Goal: Information Seeking & Learning: Find contact information

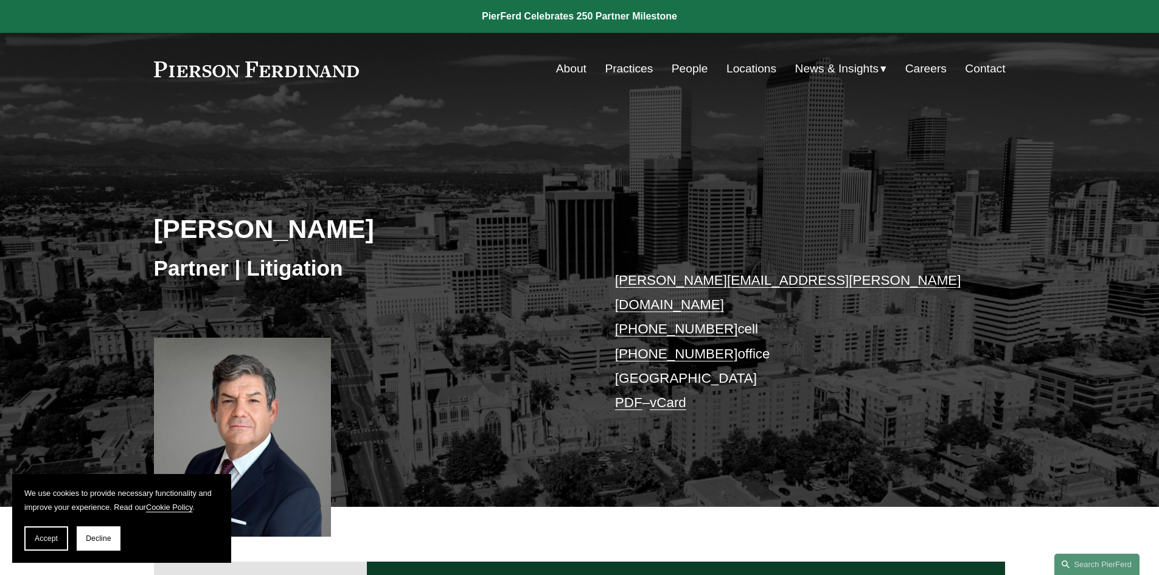
click at [675, 72] on link "People" at bounding box center [690, 68] width 37 height 23
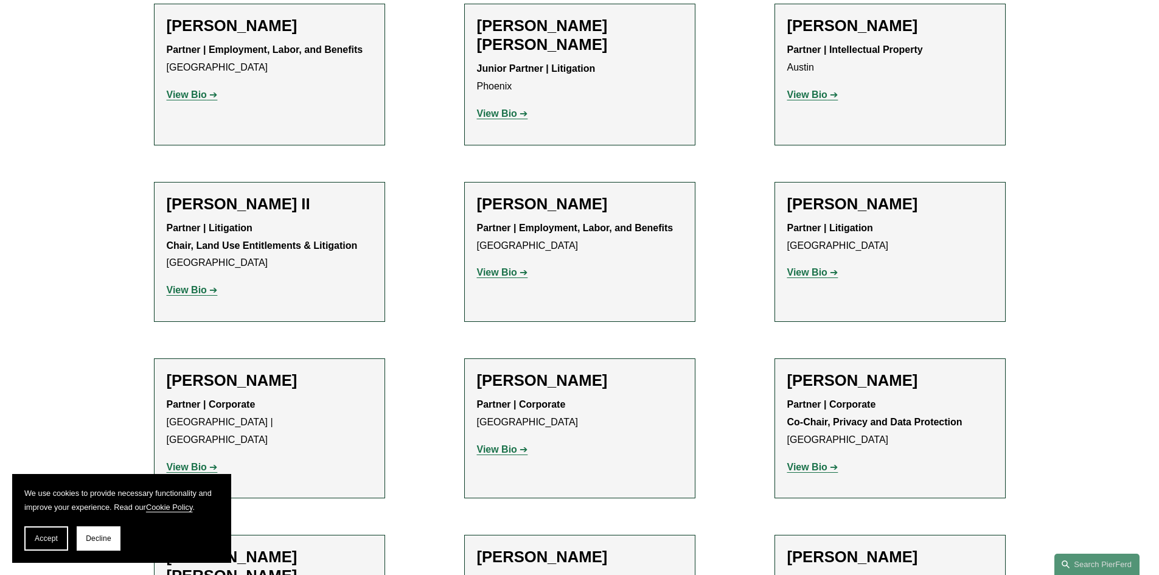
scroll to position [1399, 0]
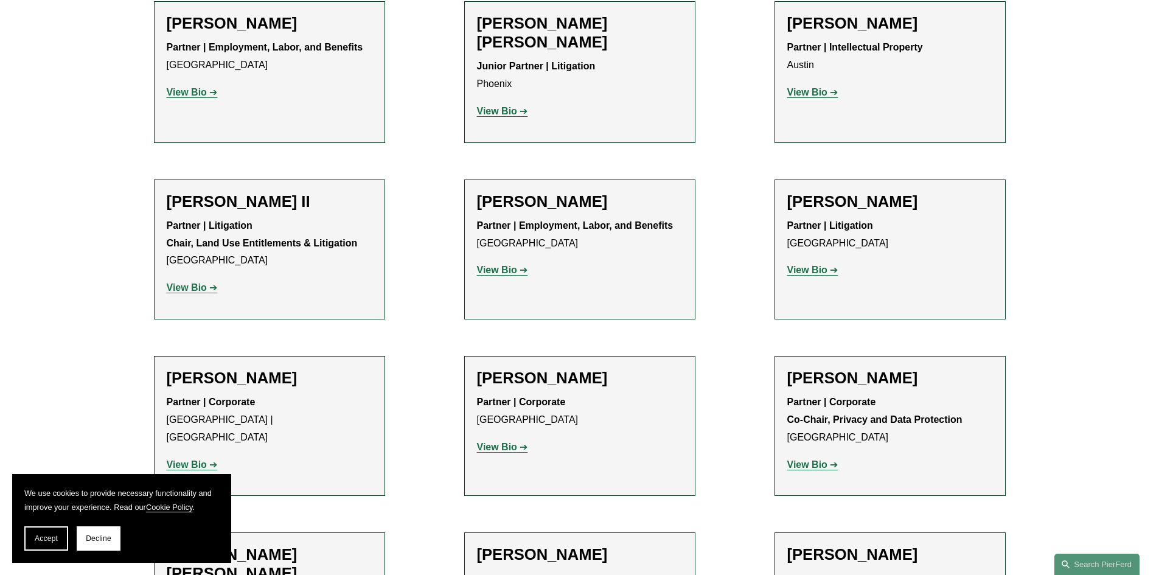
click at [809, 265] on strong "View Bio" at bounding box center [807, 270] width 40 height 10
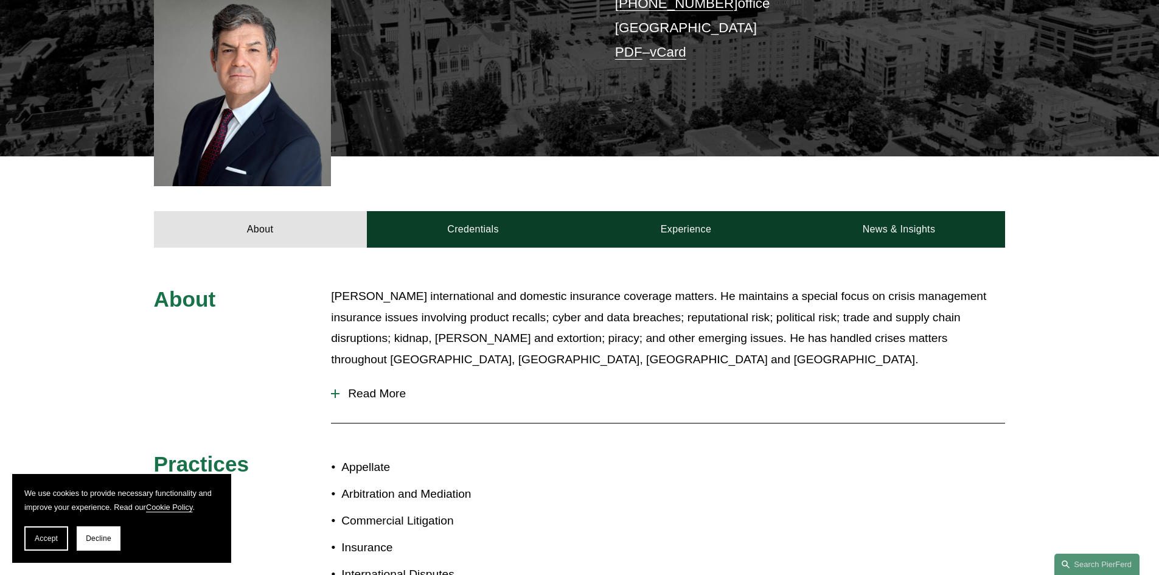
scroll to position [365, 0]
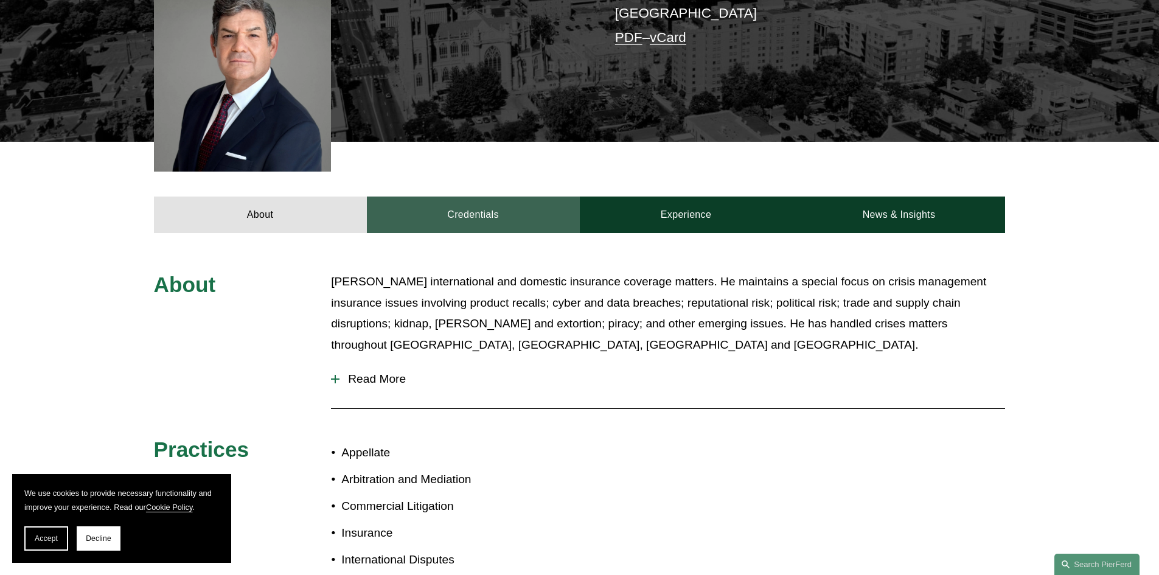
click at [461, 197] on link "Credentials" at bounding box center [473, 215] width 213 height 37
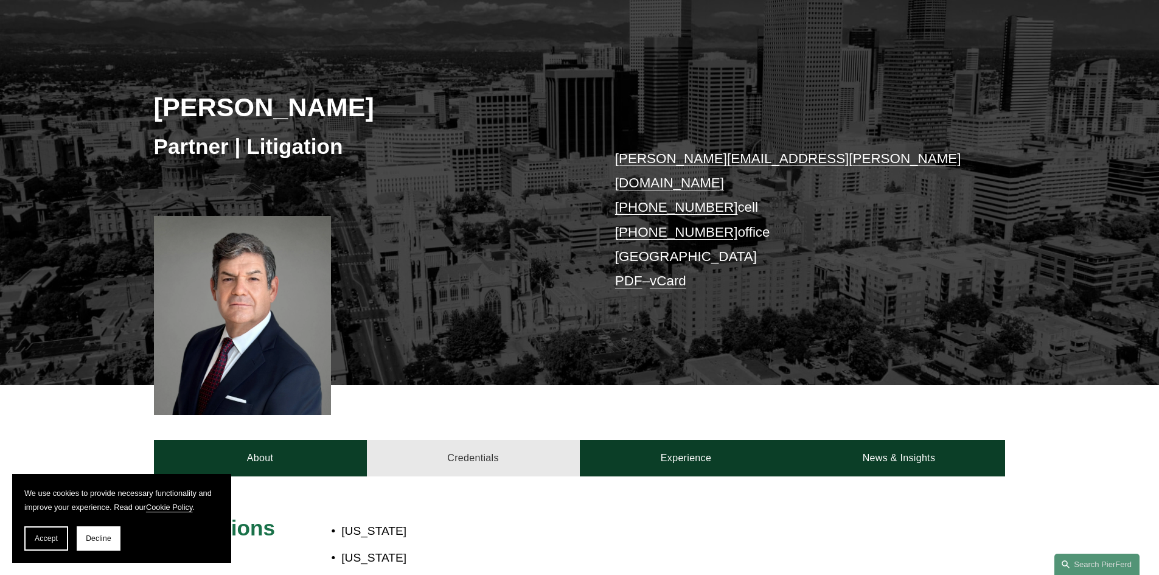
scroll to position [0, 0]
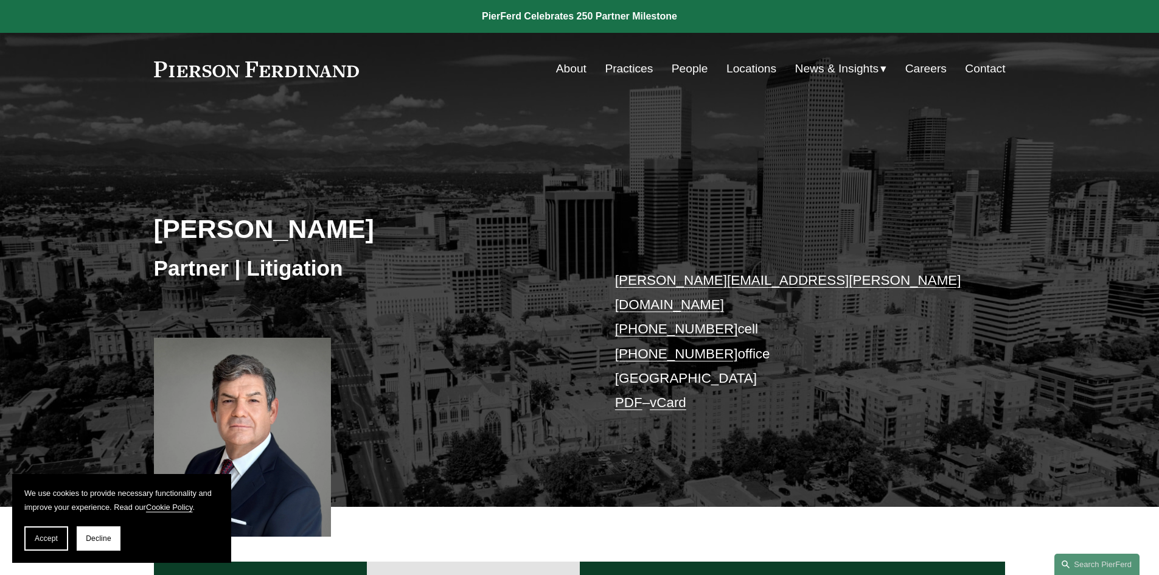
click at [744, 69] on link "Locations" at bounding box center [751, 68] width 50 height 23
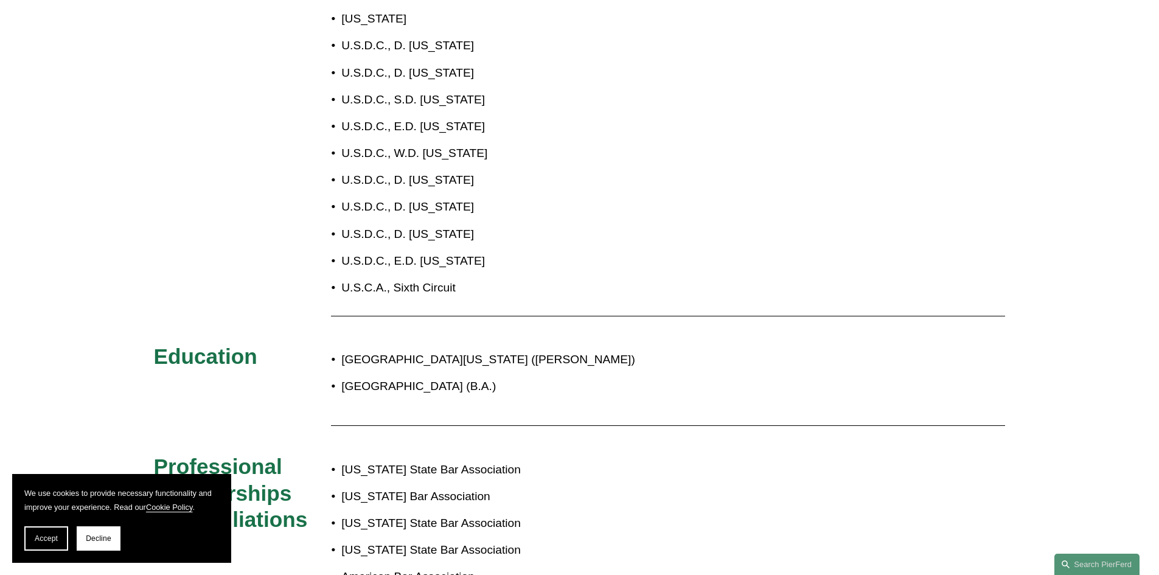
scroll to position [730, 0]
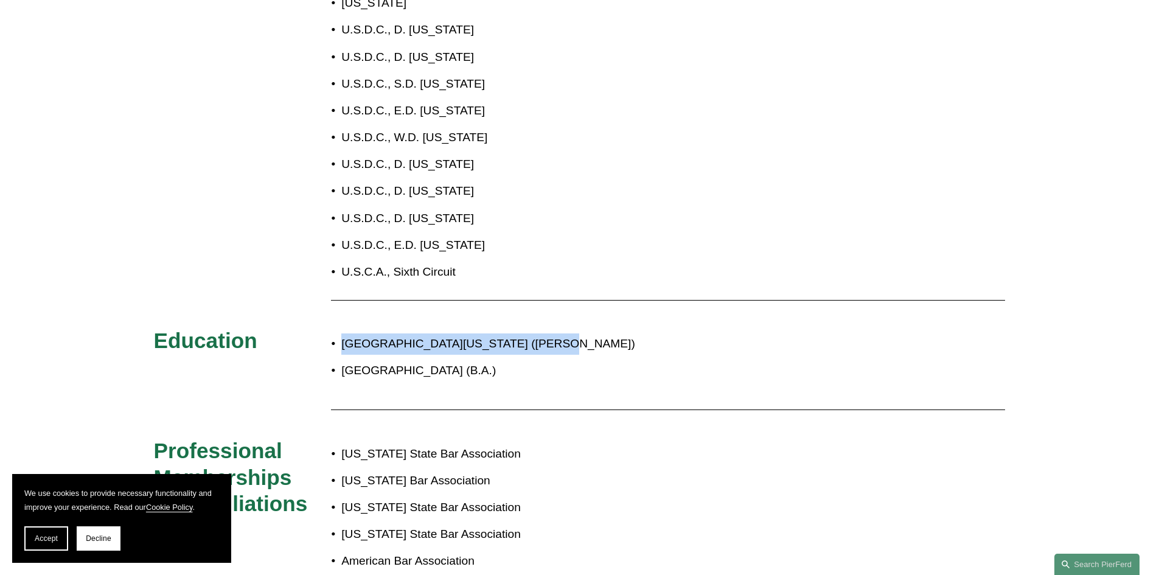
drag, startPoint x: 344, startPoint y: 324, endPoint x: 528, endPoint y: 324, distance: 184.3
click at [528, 333] on p "University of Michigan Law School (J.D.)" at bounding box center [619, 343] width 557 height 21
click at [459, 302] on div "Admissions Colorado New Jersey New York District of Columbia U.S.D.C., D. Color…" at bounding box center [579, 272] width 1159 height 732
drag, startPoint x: 342, startPoint y: 324, endPoint x: 520, endPoint y: 322, distance: 177.6
click at [520, 333] on p "University of Michigan Law School (J.D.)" at bounding box center [619, 343] width 557 height 21
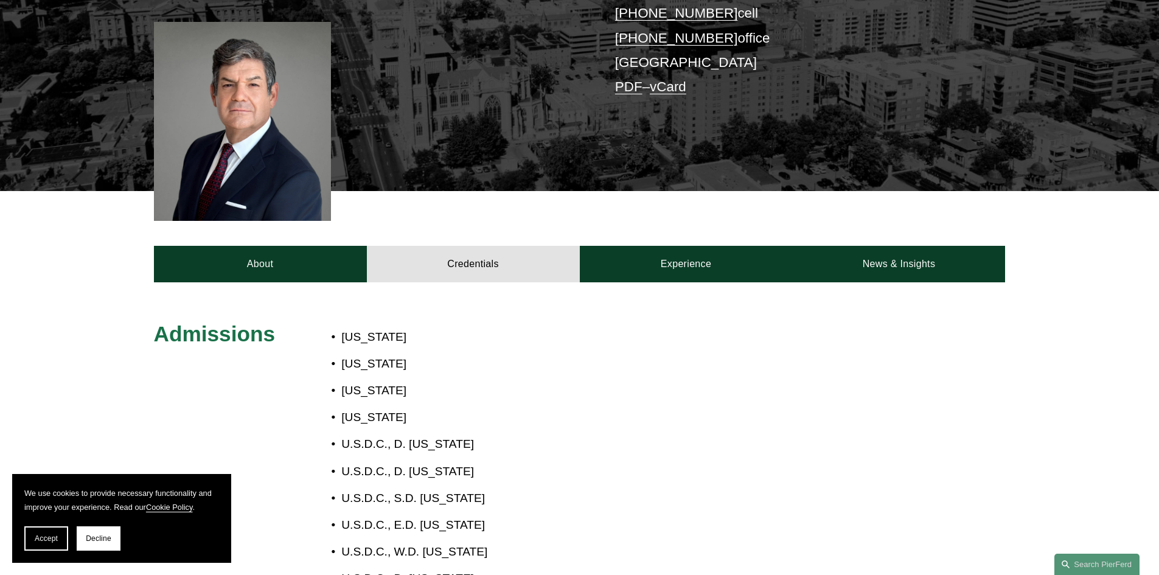
scroll to position [302, 0]
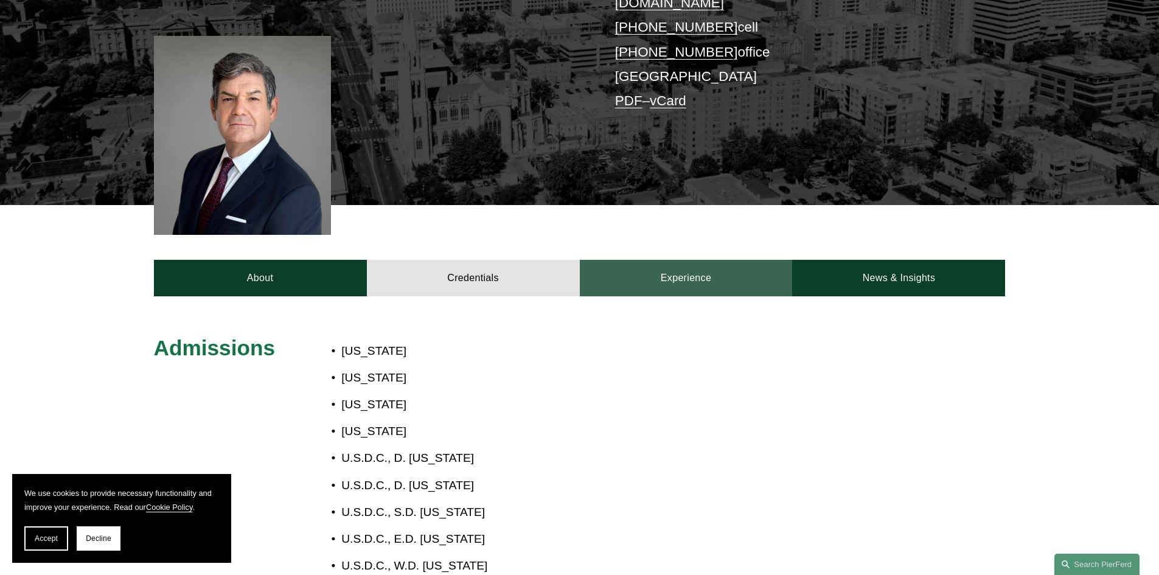
click at [669, 264] on link "Experience" at bounding box center [686, 278] width 213 height 37
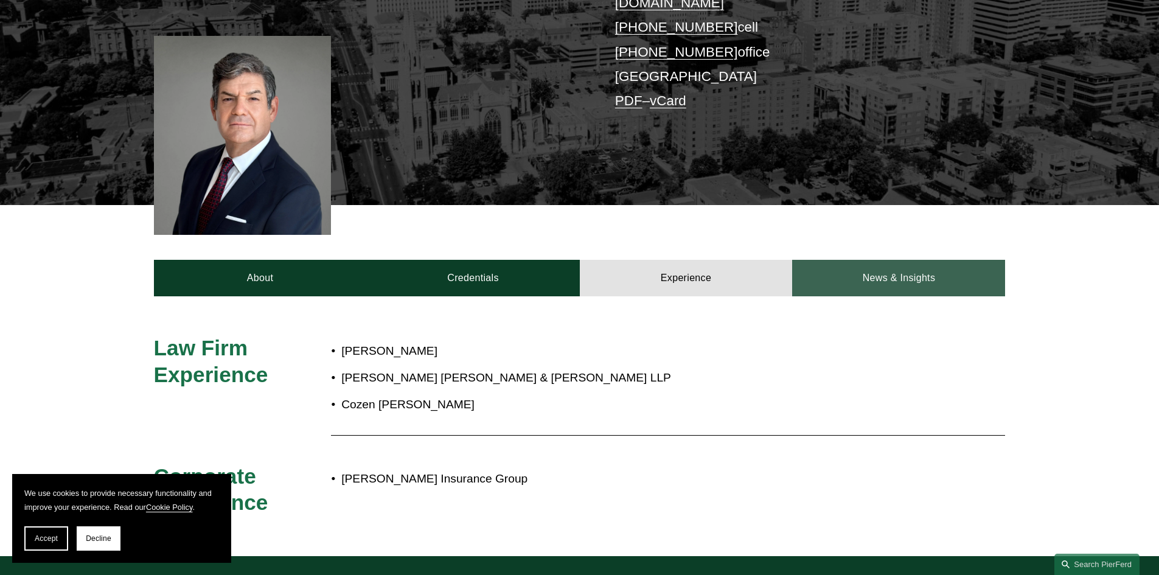
click at [861, 264] on link "News & Insights" at bounding box center [898, 278] width 213 height 37
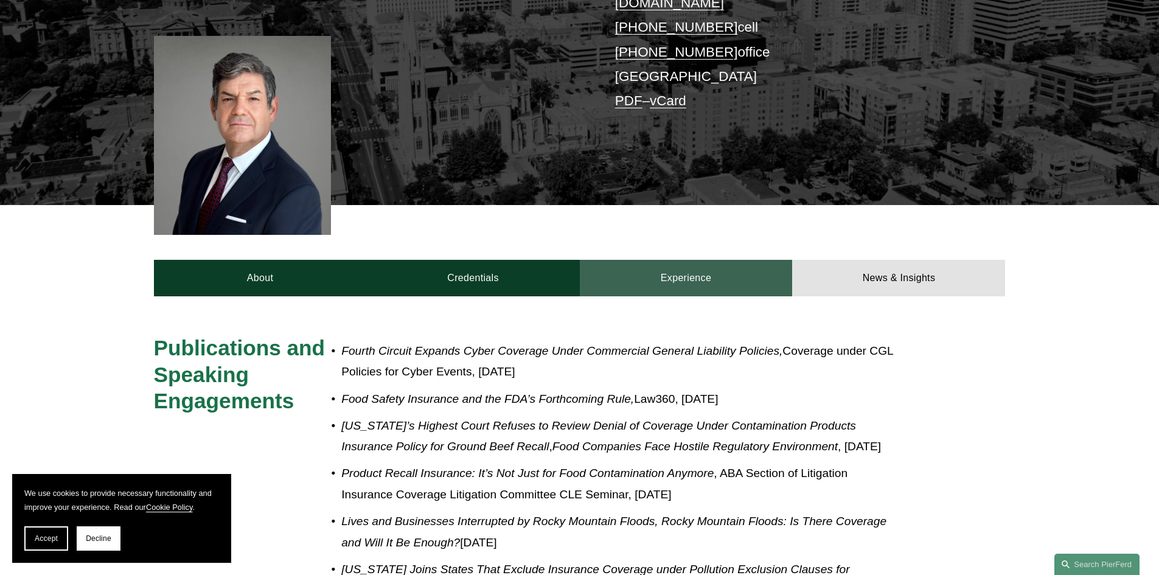
click at [739, 261] on link "Experience" at bounding box center [686, 278] width 213 height 37
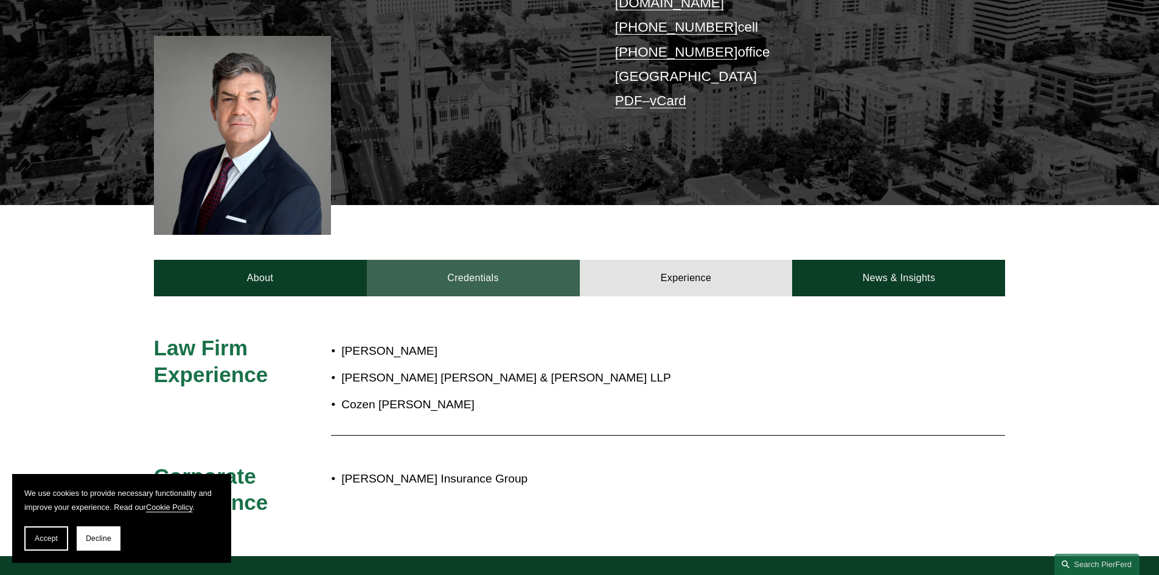
click at [507, 260] on link "Credentials" at bounding box center [473, 278] width 213 height 37
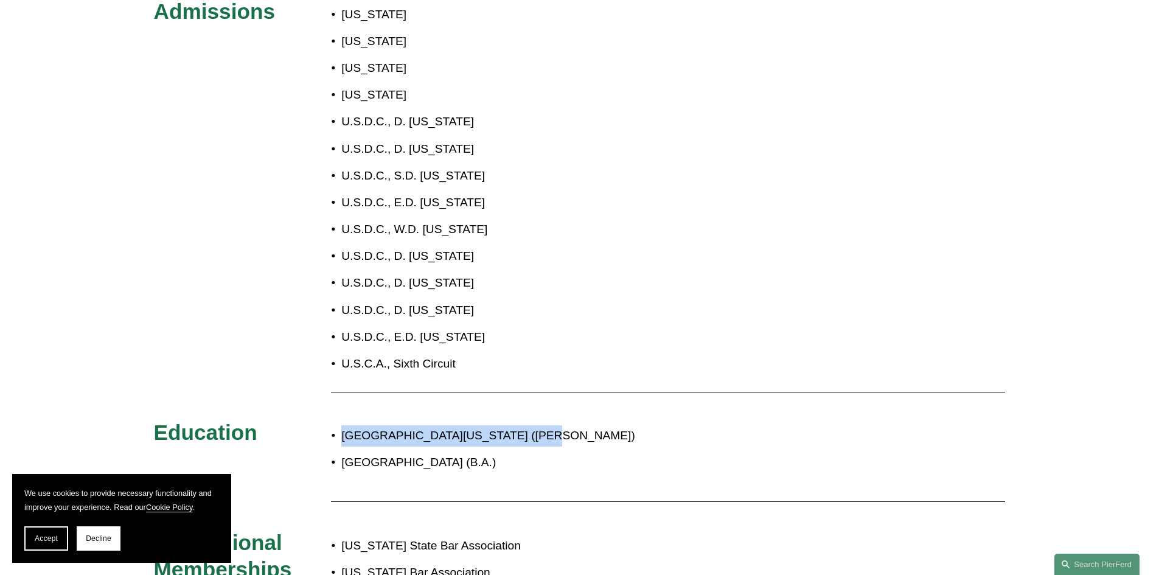
scroll to position [667, 0]
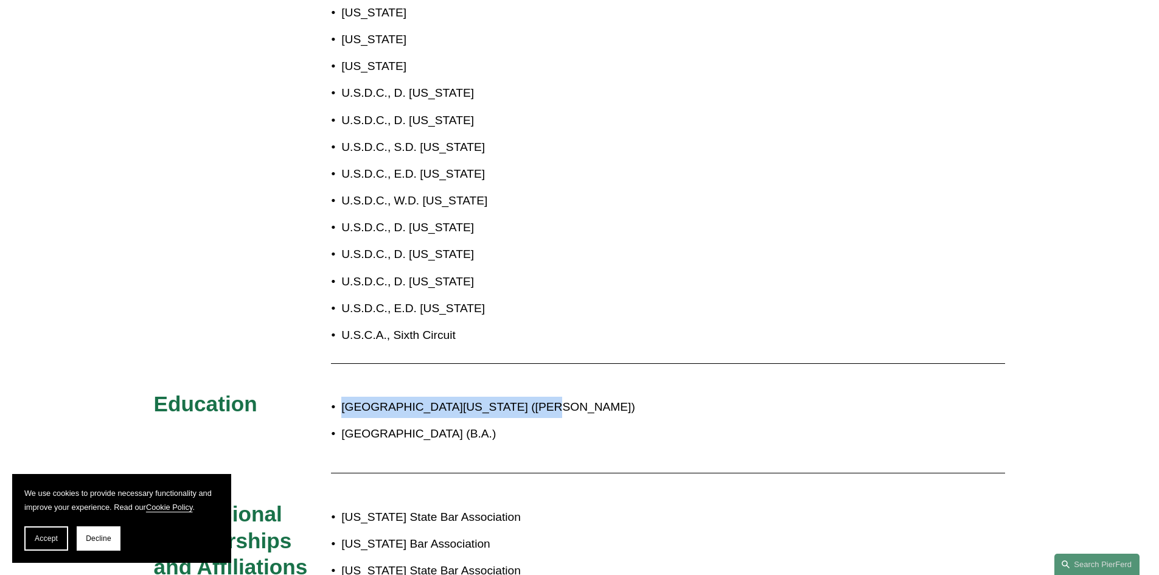
click at [433, 391] on div "University of Michigan Law School (J.D.) Boston University (B.A.)" at bounding box center [615, 421] width 568 height 60
drag, startPoint x: 341, startPoint y: 384, endPoint x: 524, endPoint y: 392, distance: 182.7
click at [524, 397] on p "University of Michigan Law School (J.D.)" at bounding box center [619, 407] width 557 height 21
click at [419, 391] on div "University of Michigan Law School (J.D.) Boston University (B.A.)" at bounding box center [615, 421] width 568 height 60
drag, startPoint x: 340, startPoint y: 384, endPoint x: 518, endPoint y: 391, distance: 178.4
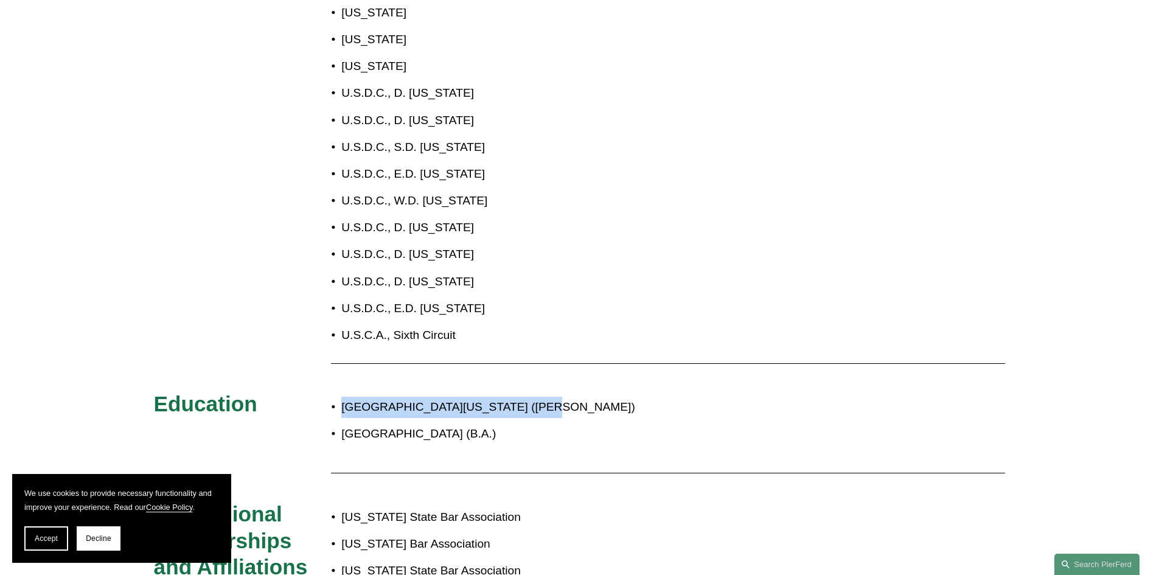
click at [518, 397] on p "University of Michigan Law School (J.D.)" at bounding box center [619, 407] width 557 height 21
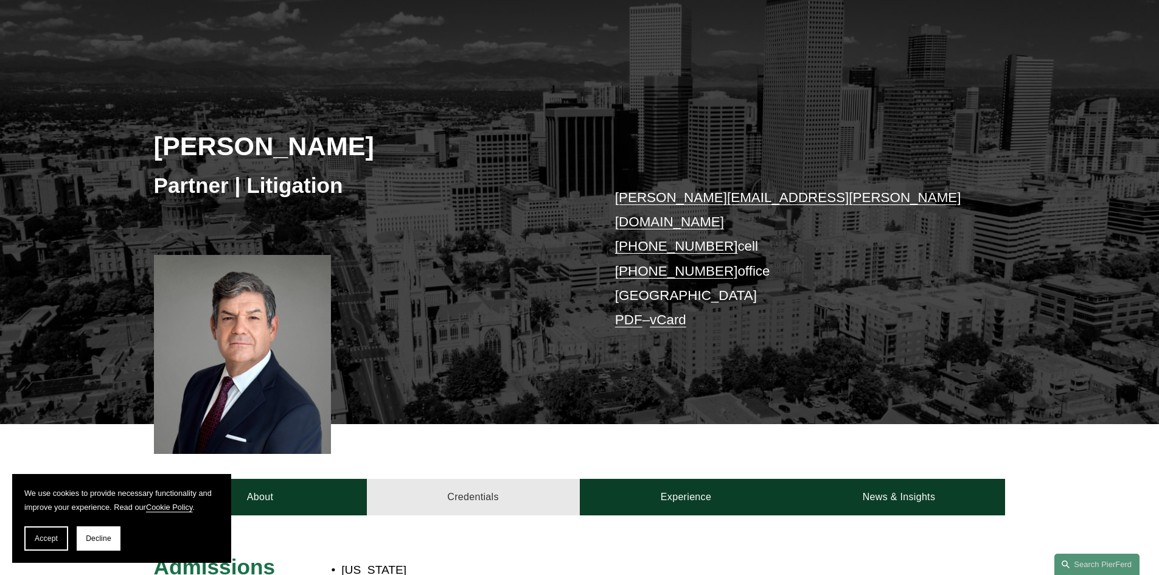
scroll to position [58, 0]
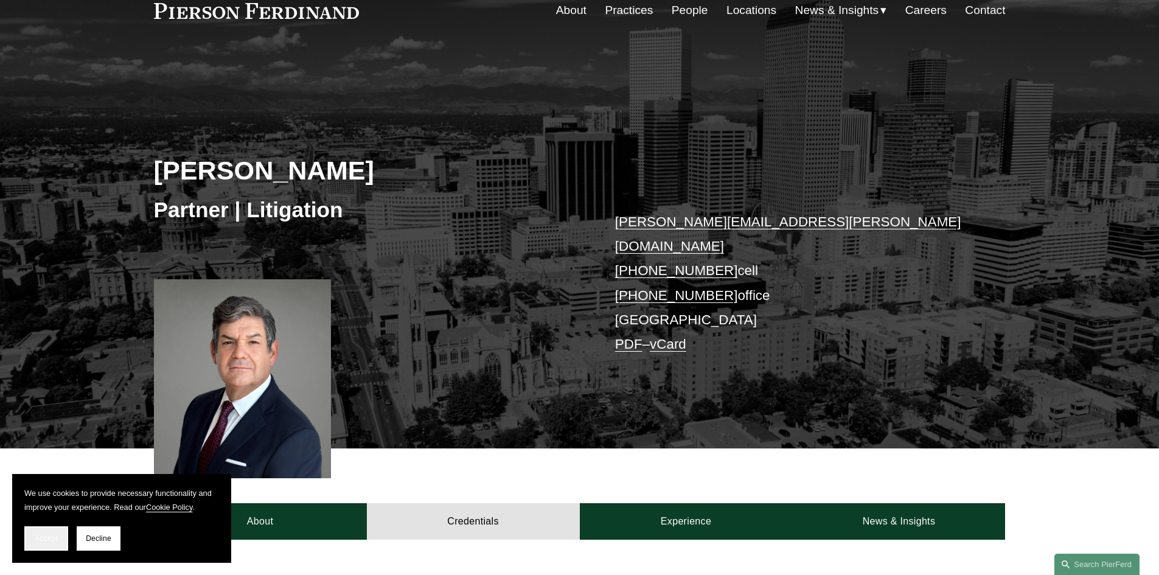
click at [53, 534] on span "Accept" at bounding box center [46, 538] width 23 height 9
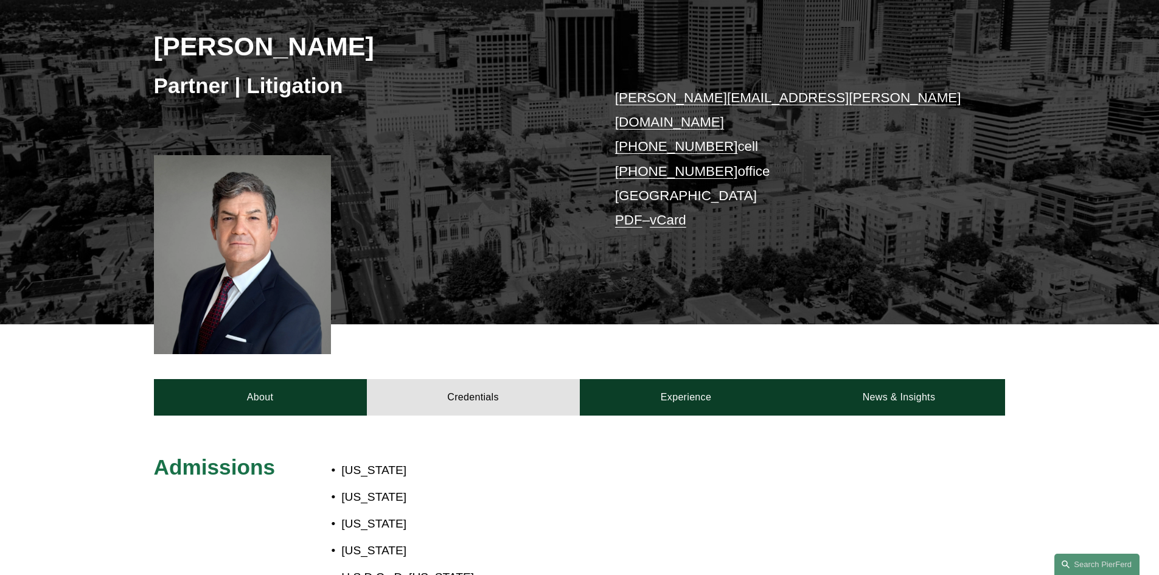
scroll to position [0, 0]
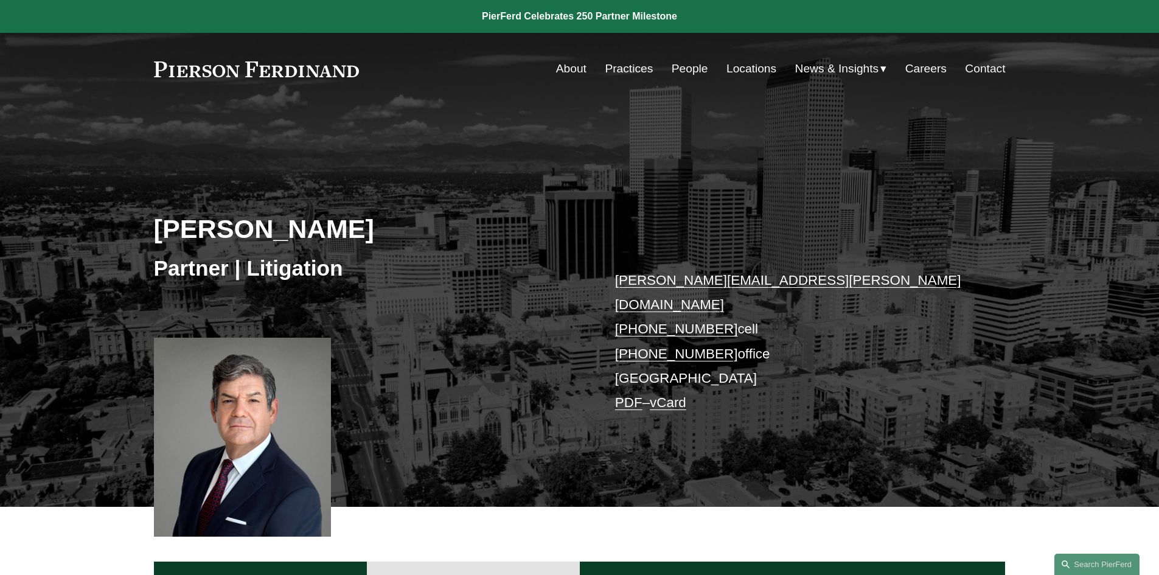
click at [746, 67] on link "Locations" at bounding box center [751, 68] width 50 height 23
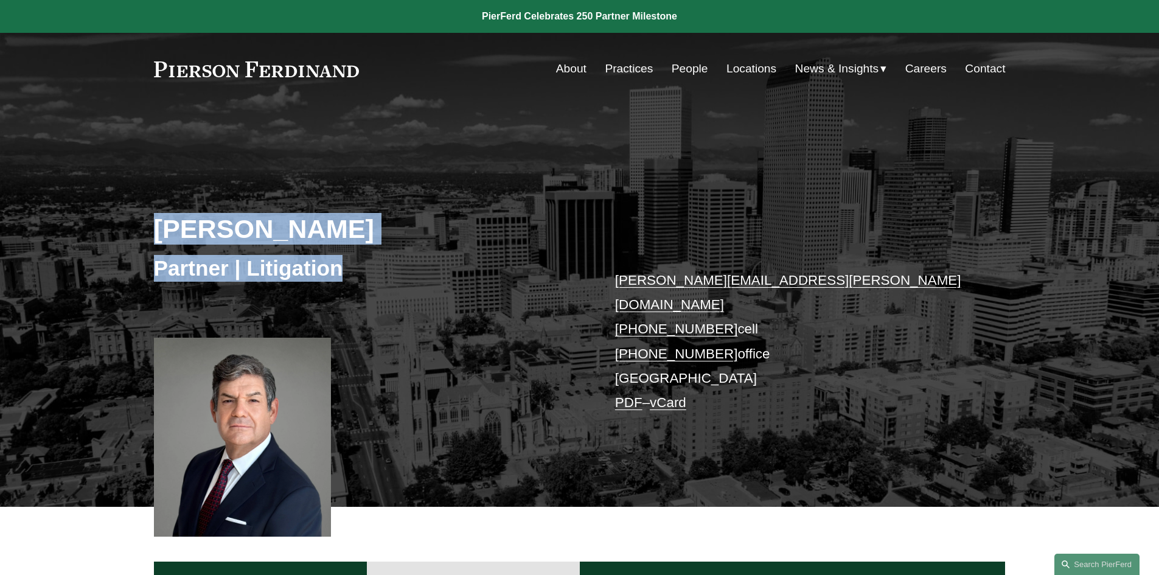
drag, startPoint x: 153, startPoint y: 223, endPoint x: 425, endPoint y: 252, distance: 274.0
click at [425, 252] on div "Joseph F. Bermudez Partner | Litigation joseph.bermudez@pierferd.com +1.303.547…" at bounding box center [579, 323] width 1159 height 367
click at [419, 225] on h2 "Joseph F. Bermudez" at bounding box center [367, 229] width 426 height 32
drag, startPoint x: 161, startPoint y: 220, endPoint x: 468, endPoint y: 254, distance: 309.1
click at [468, 254] on div "Joseph F. Bermudez Partner | Litigation joseph.bermudez@pierferd.com +1.303.547…" at bounding box center [579, 323] width 1159 height 367
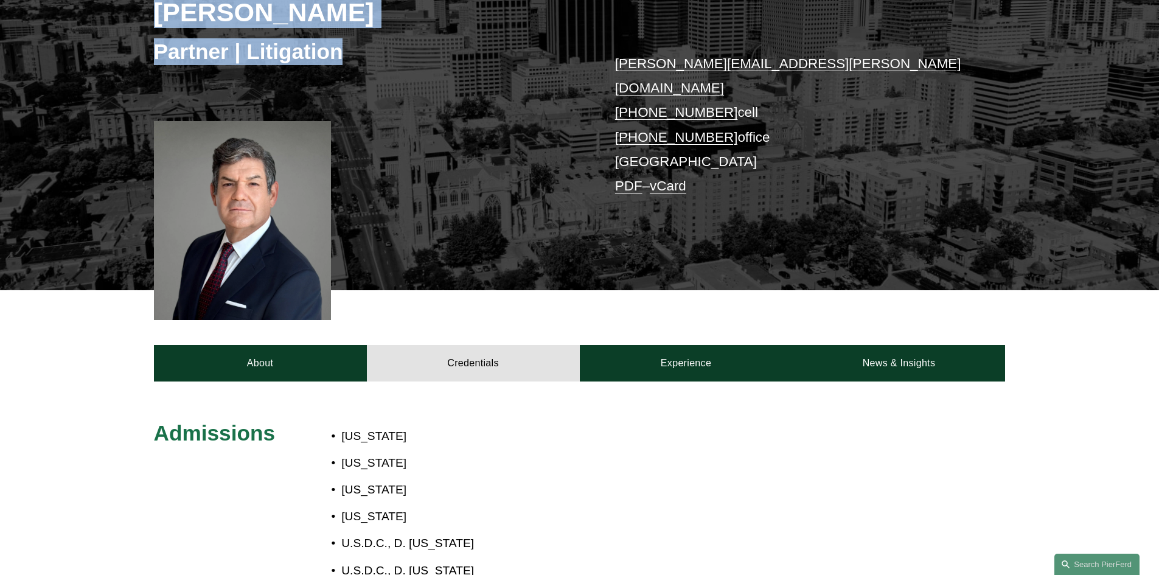
scroll to position [243, 0]
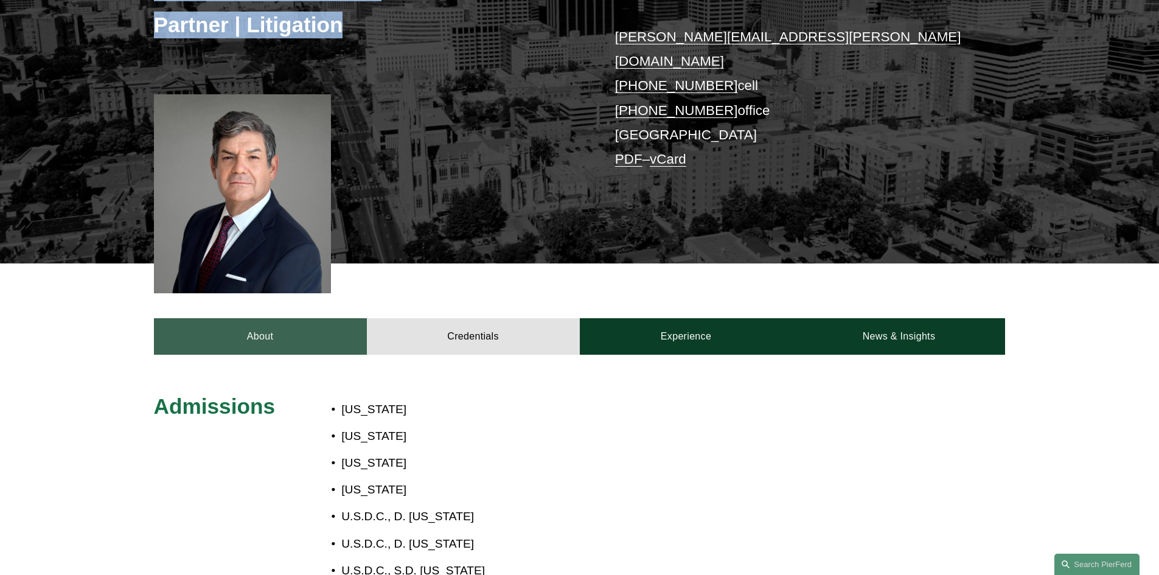
click at [288, 318] on link "About" at bounding box center [260, 336] width 213 height 37
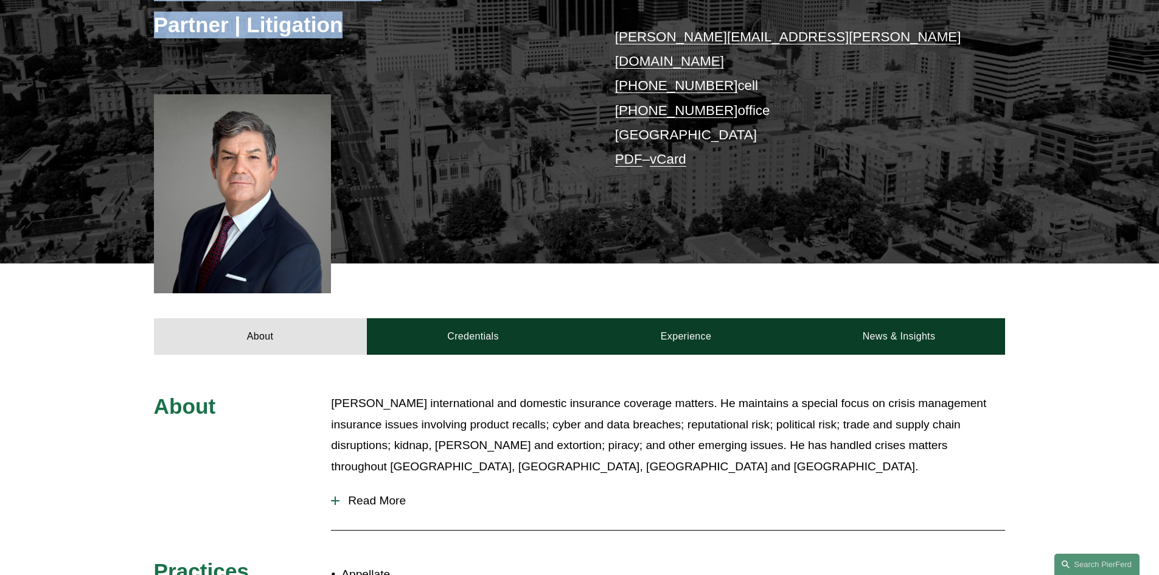
click at [331, 485] on button "Read More" at bounding box center [668, 501] width 674 height 32
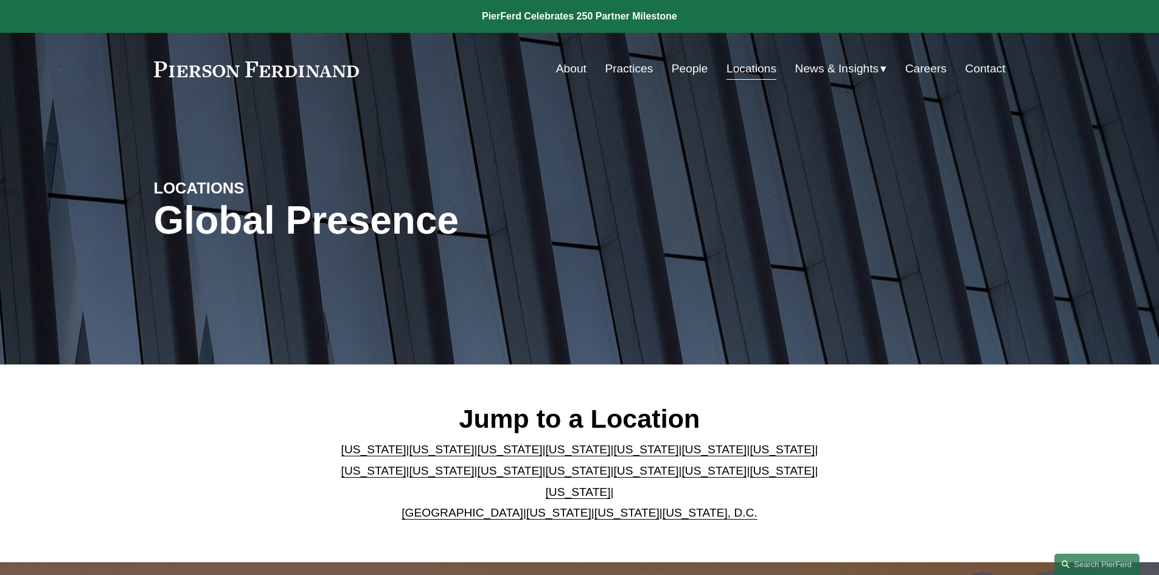
click at [546, 475] on link "[US_STATE]" at bounding box center [578, 470] width 65 height 13
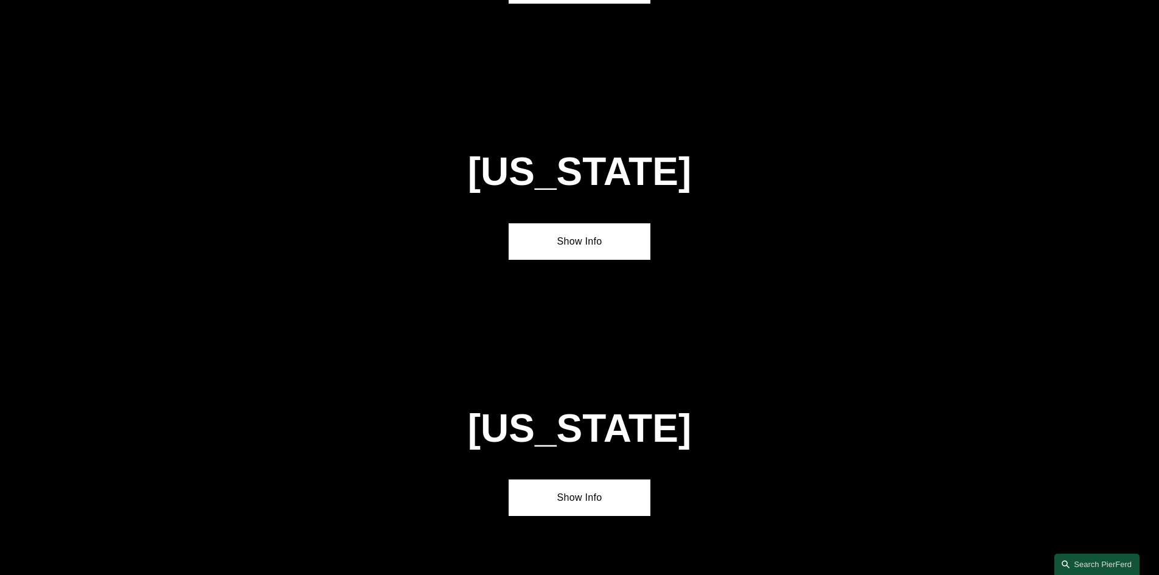
scroll to position [3118, 0]
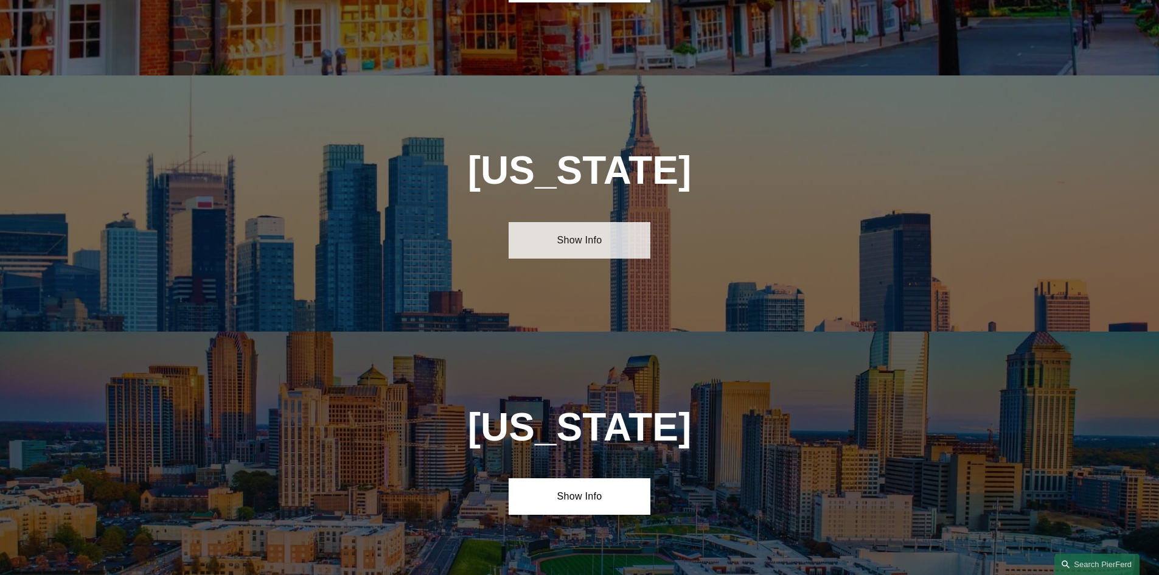
click at [587, 222] on link "Show Info" at bounding box center [580, 240] width 142 height 37
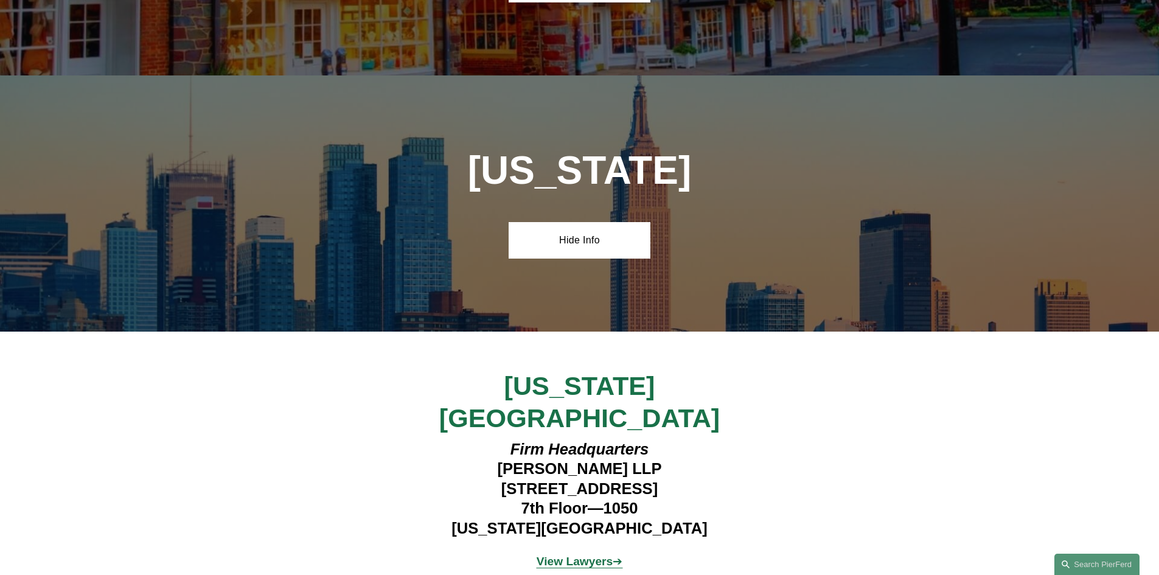
click at [575, 555] on strong "View Lawyers" at bounding box center [575, 561] width 77 height 13
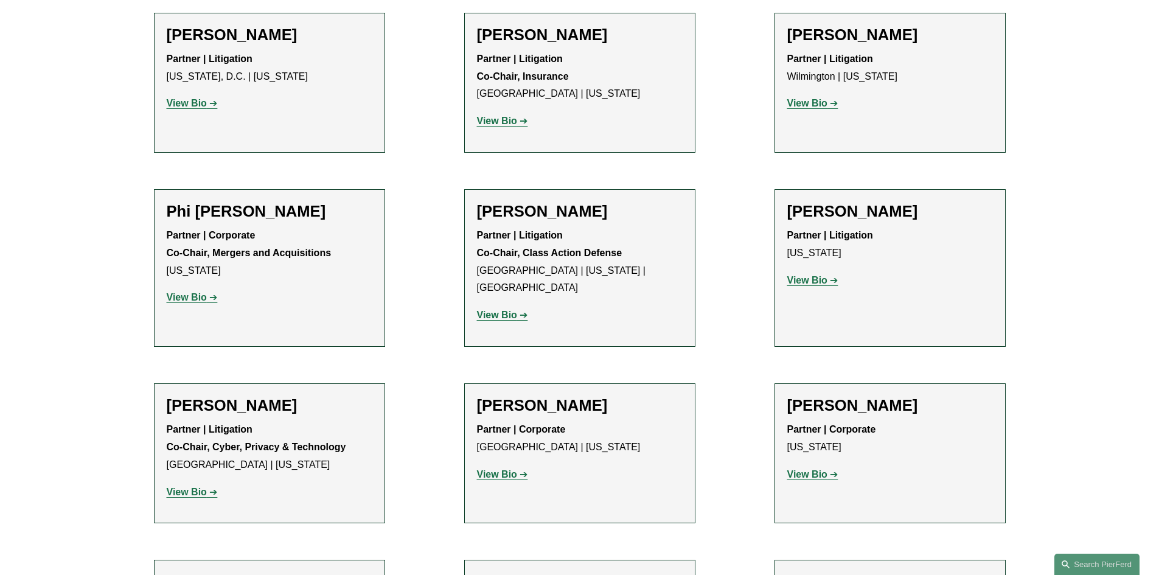
scroll to position [3164, 0]
